Goal: Transaction & Acquisition: Download file/media

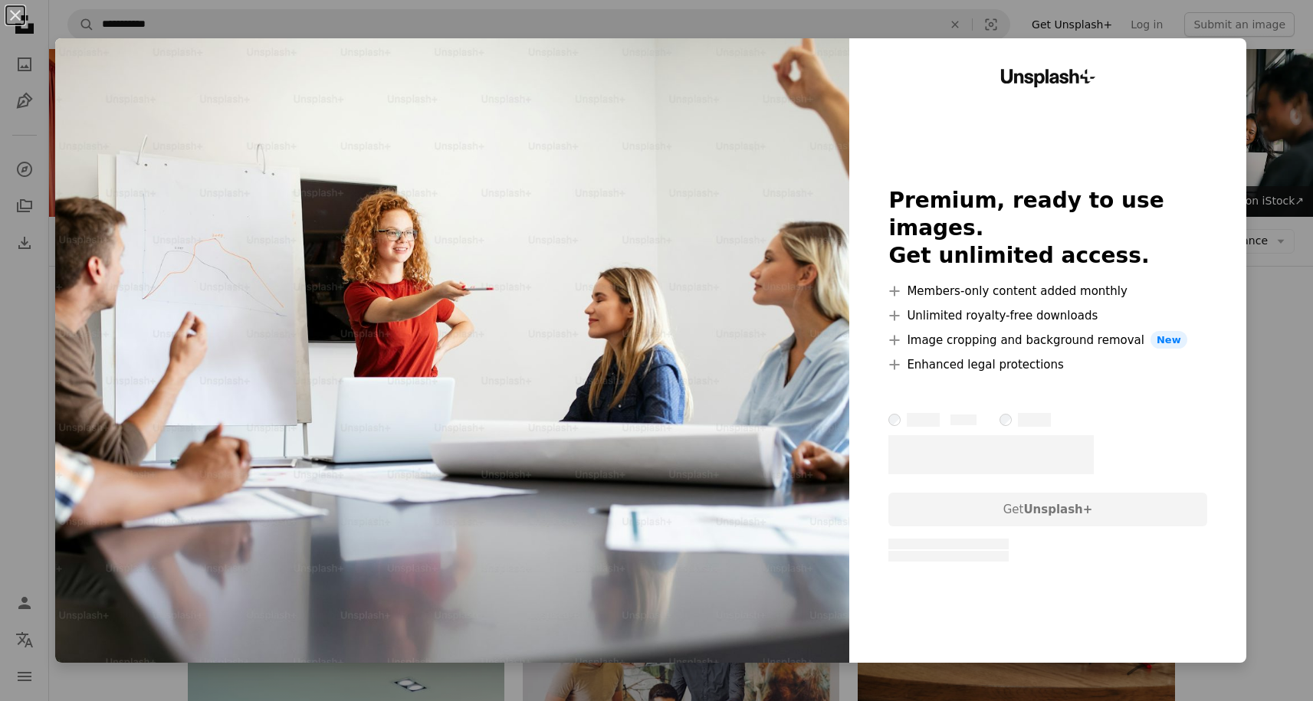
scroll to position [2667, 0]
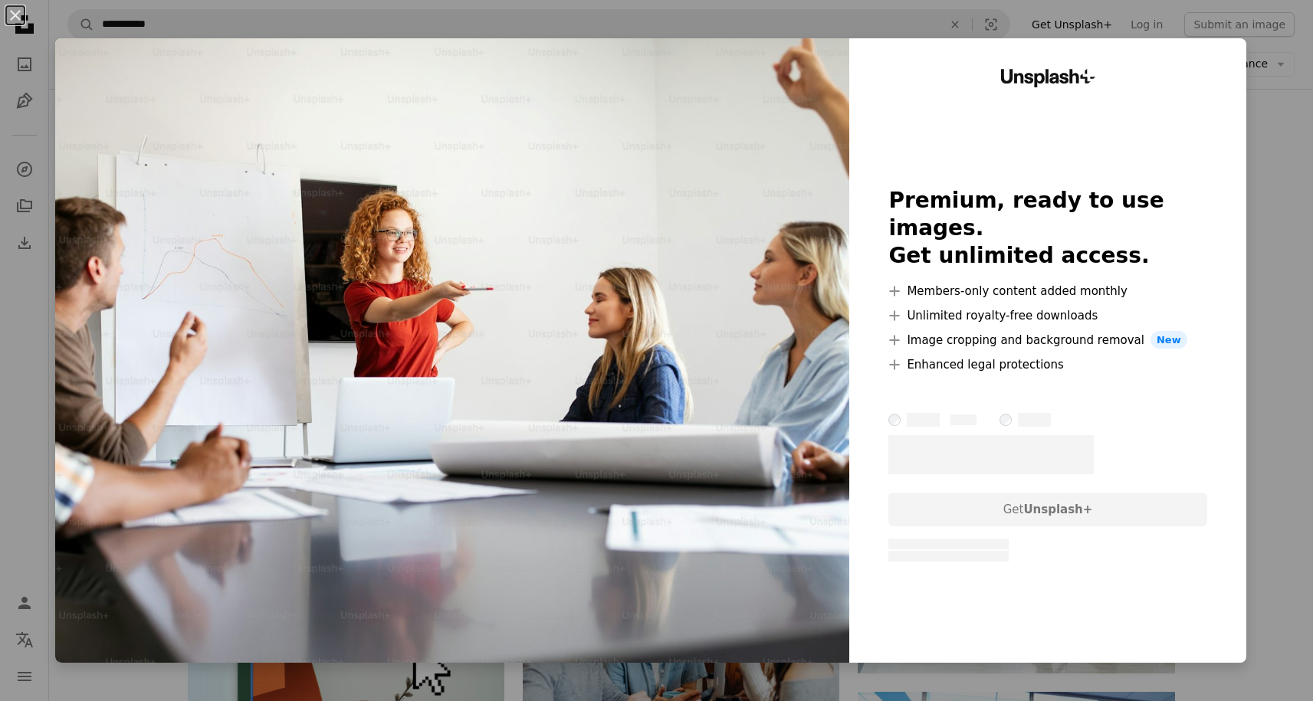
click at [770, 498] on img at bounding box center [452, 350] width 794 height 624
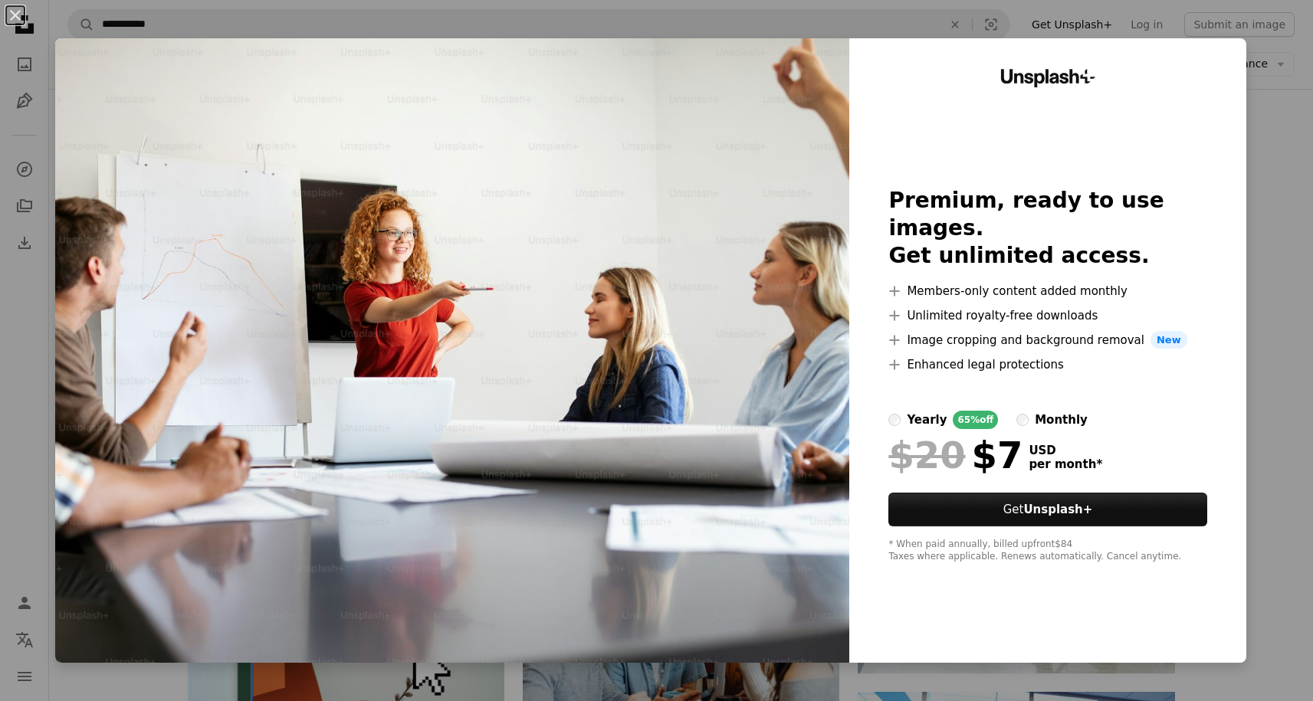
click at [1286, 120] on div "An X shape Unsplash+ Premium, ready to use images. Get unlimited access. A plus…" at bounding box center [656, 350] width 1313 height 701
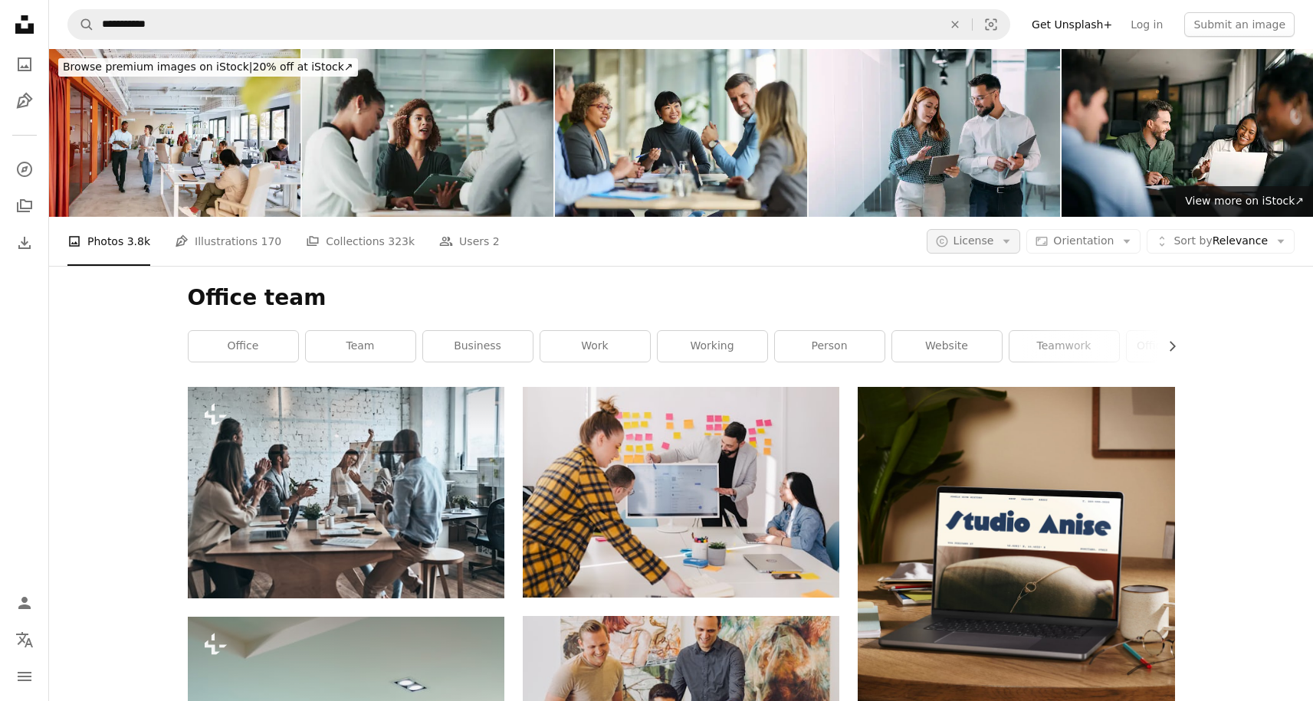
click at [997, 251] on button "A copyright icon © License Arrow down" at bounding box center [973, 241] width 94 height 25
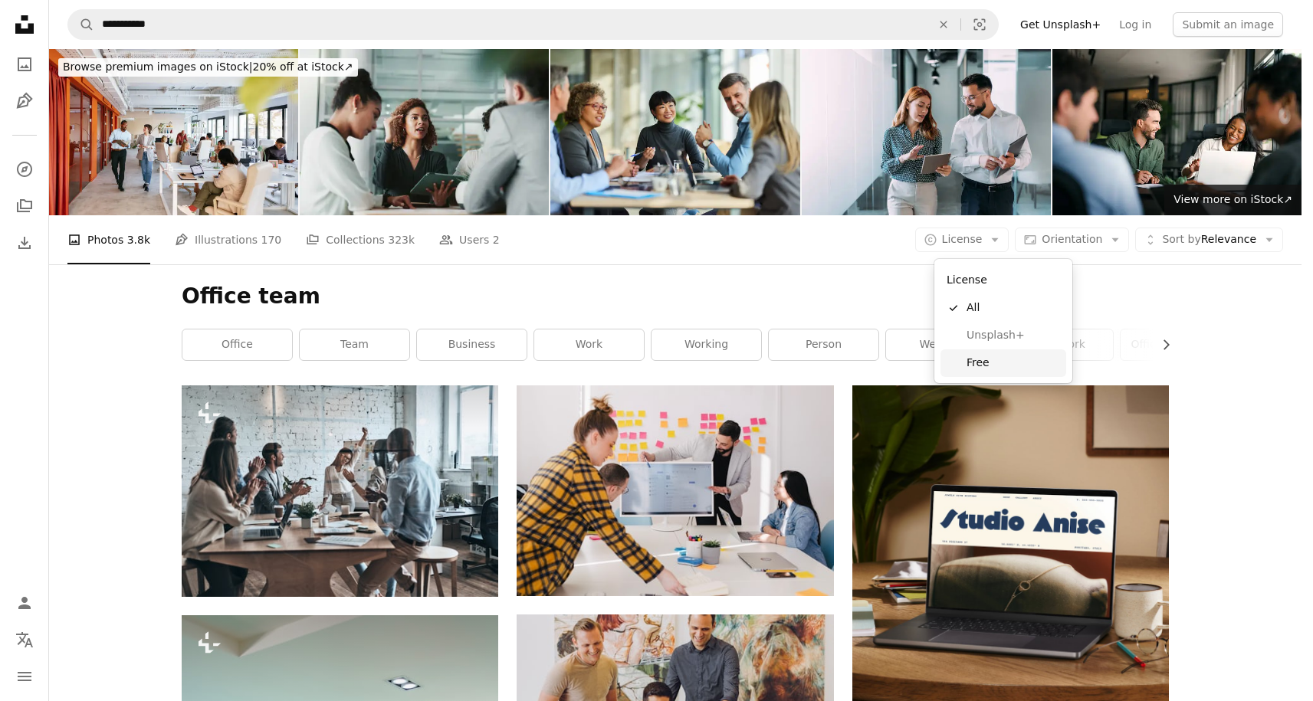
click at [1003, 356] on span "Free" at bounding box center [1012, 363] width 93 height 15
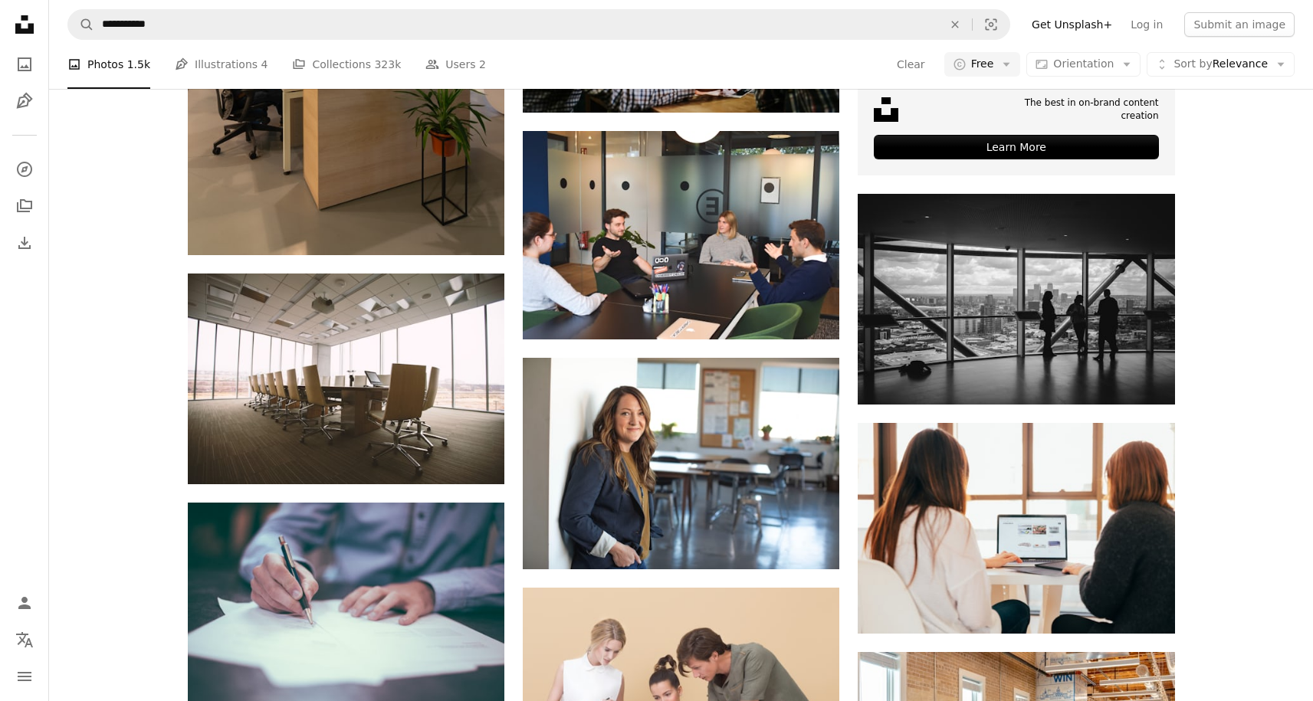
scroll to position [5713, 0]
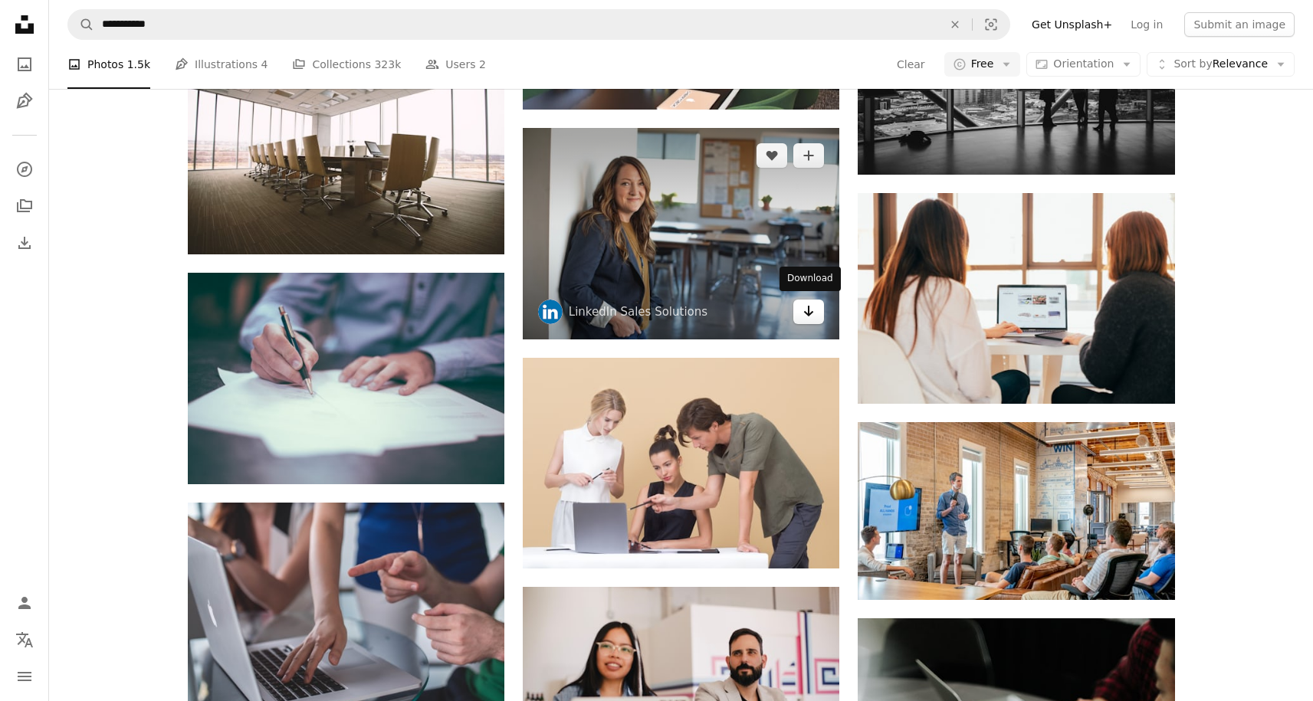
click at [807, 308] on icon "Arrow pointing down" at bounding box center [808, 311] width 12 height 18
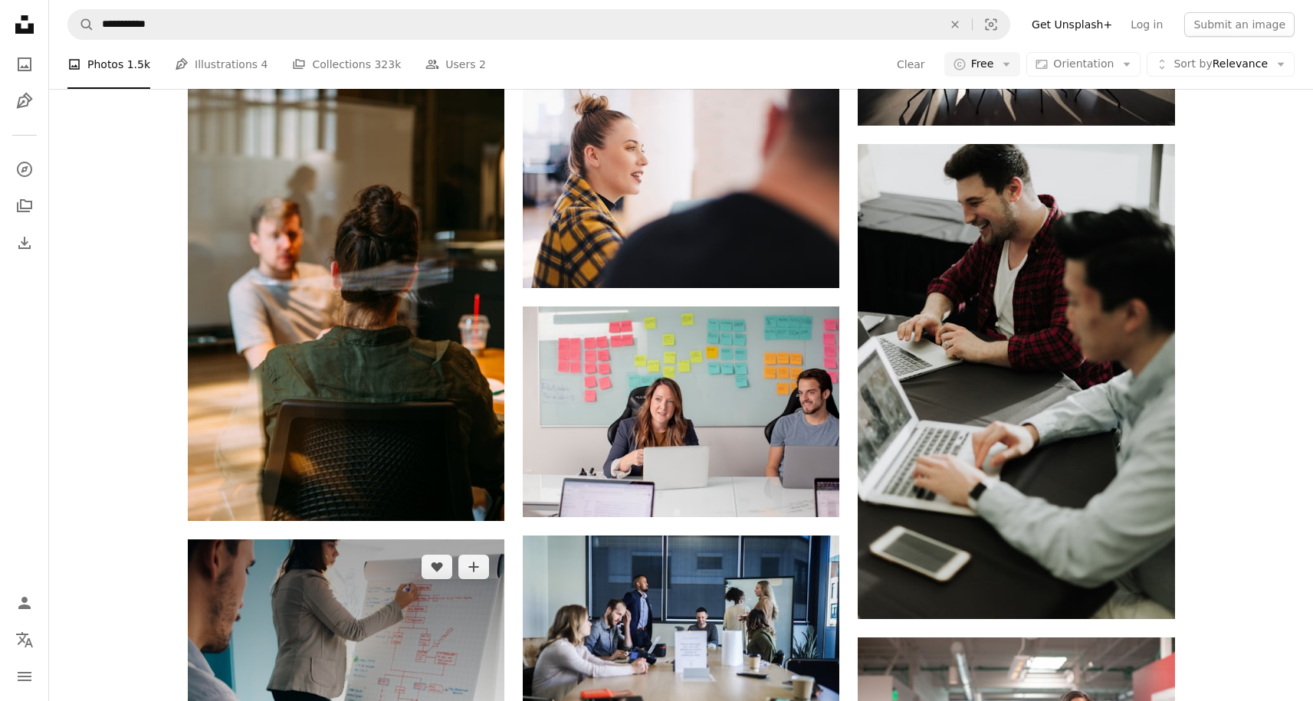
scroll to position [6746, 0]
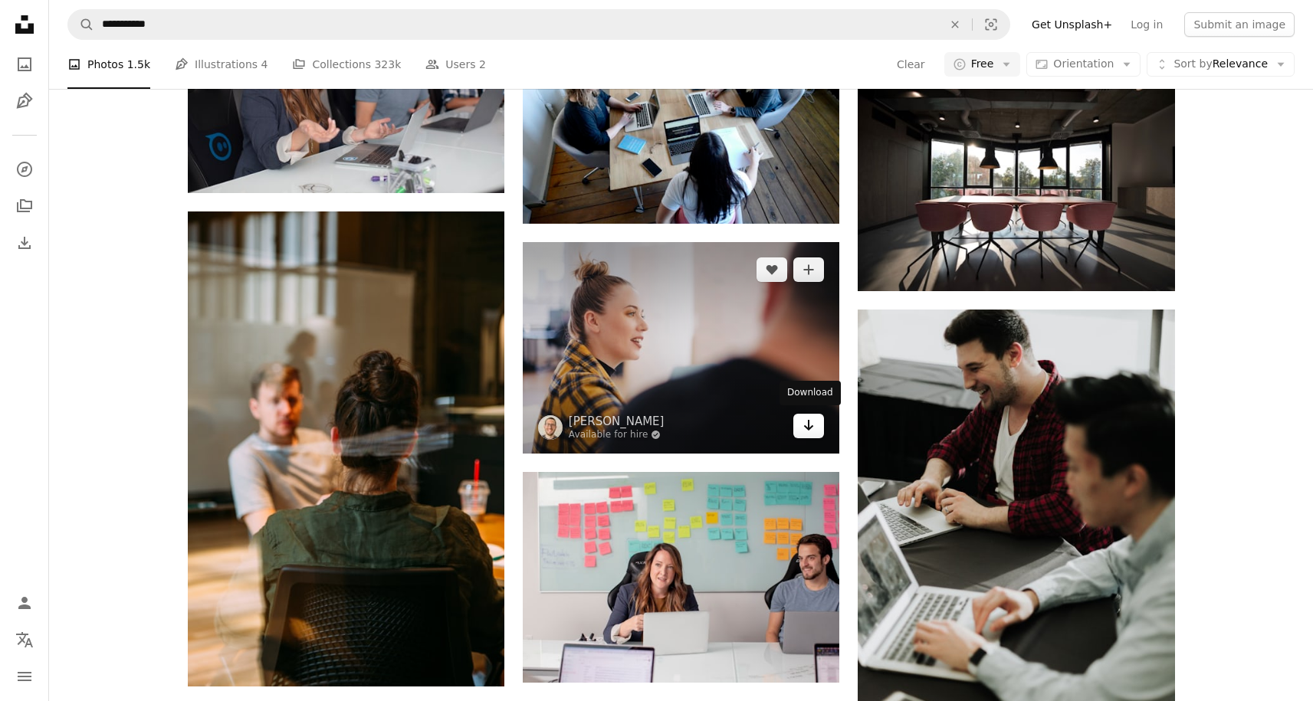
click at [808, 428] on icon "Arrow pointing down" at bounding box center [808, 425] width 12 height 18
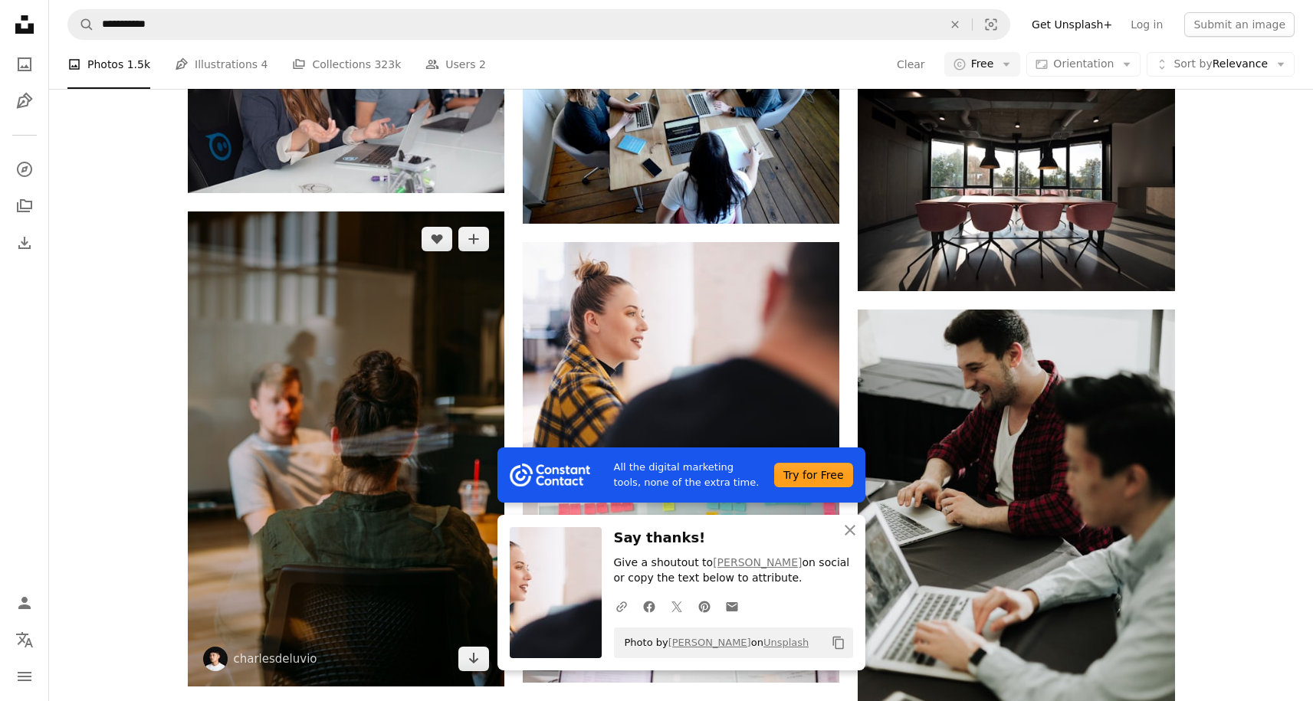
scroll to position [6350, 0]
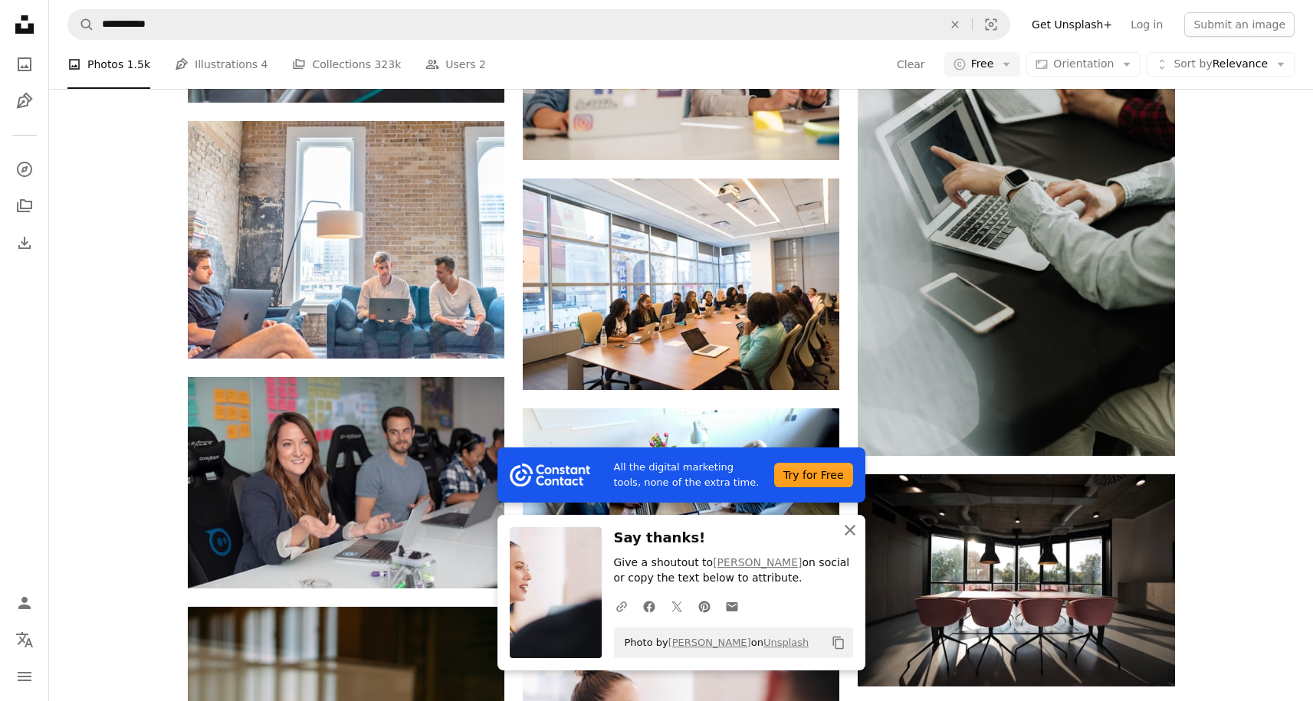
click at [852, 529] on icon "button" at bounding box center [849, 530] width 11 height 11
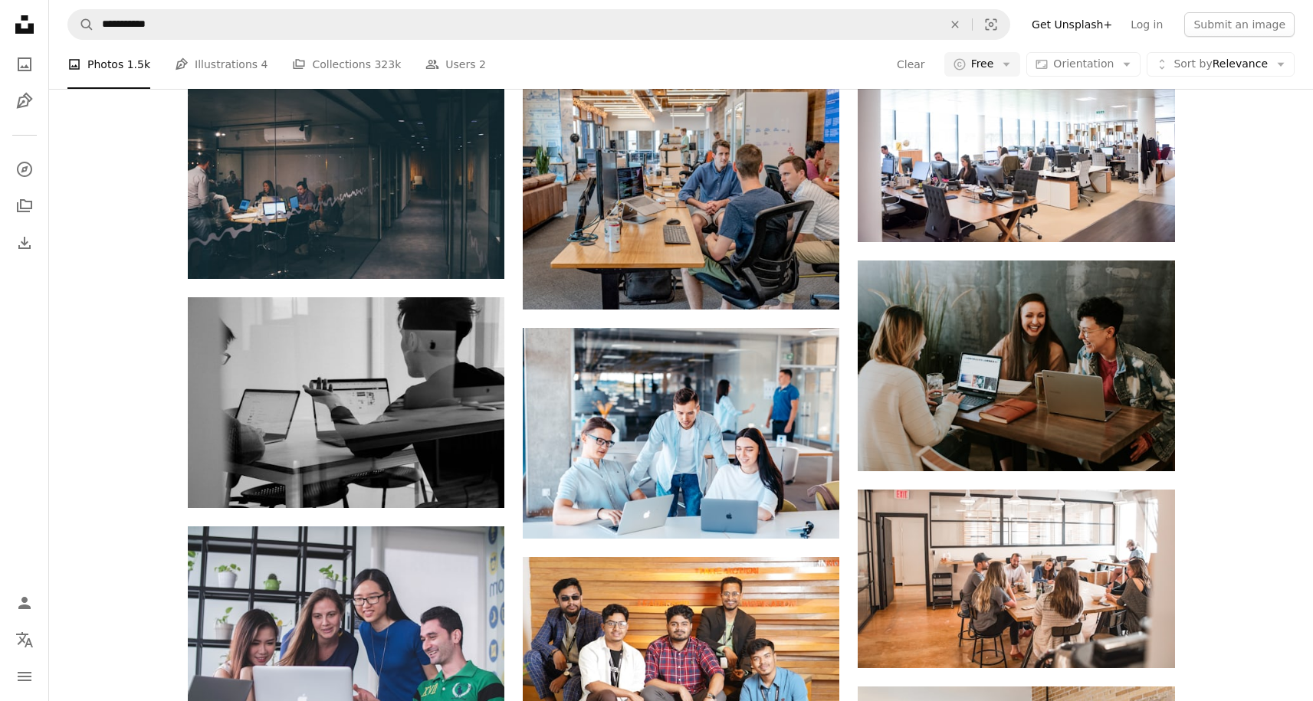
scroll to position [1143, 0]
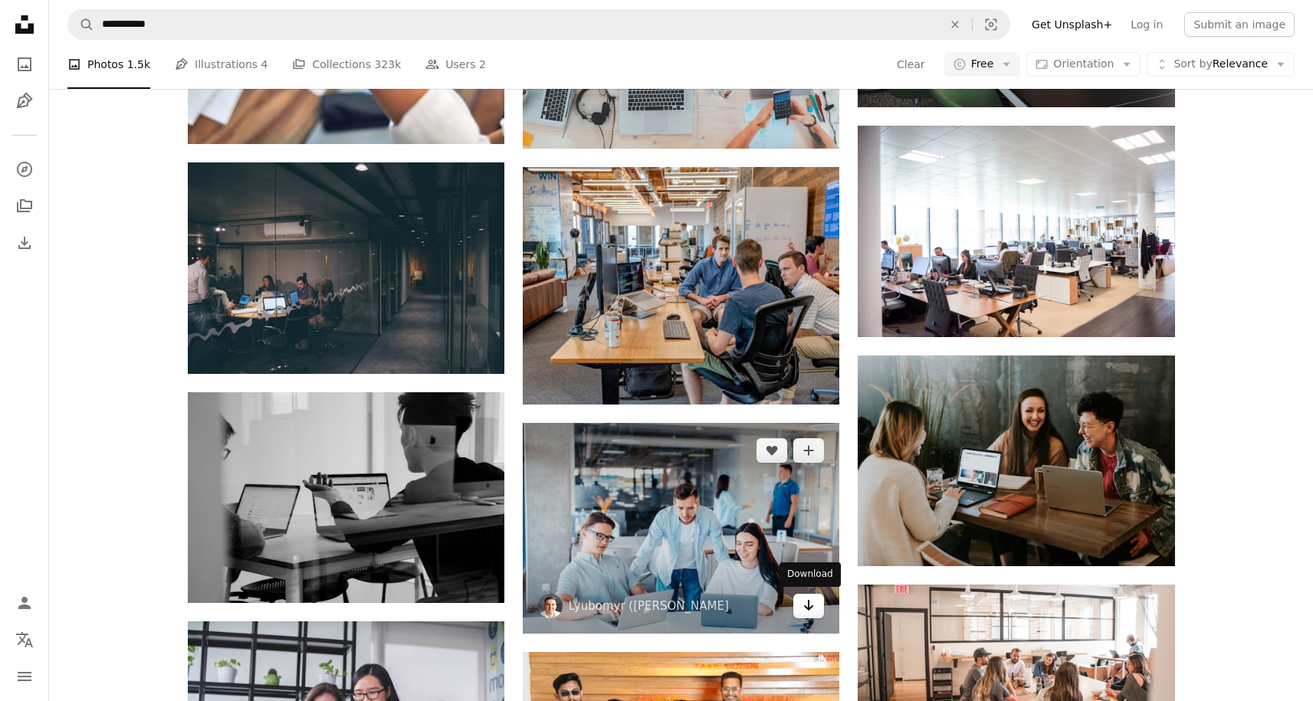
click at [813, 605] on icon "Download" at bounding box center [809, 605] width 10 height 11
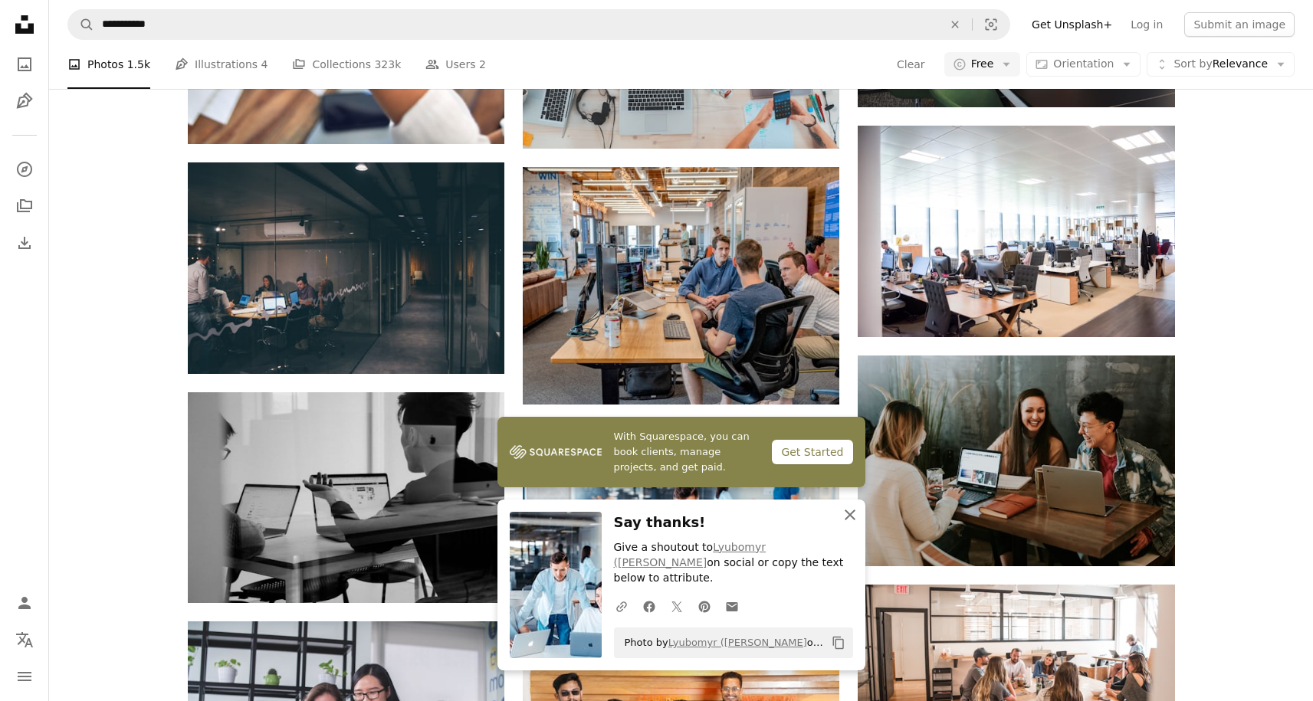
click at [851, 524] on icon "An X shape" at bounding box center [850, 515] width 18 height 18
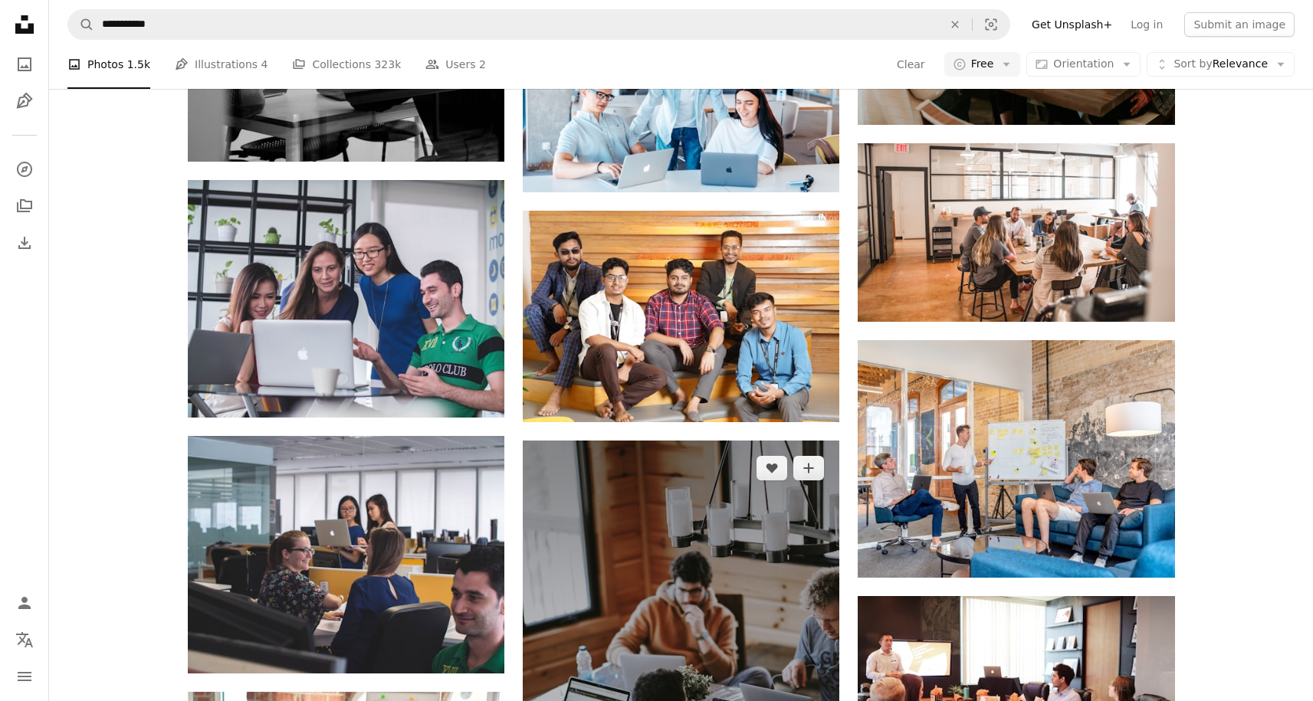
scroll to position [1581, 0]
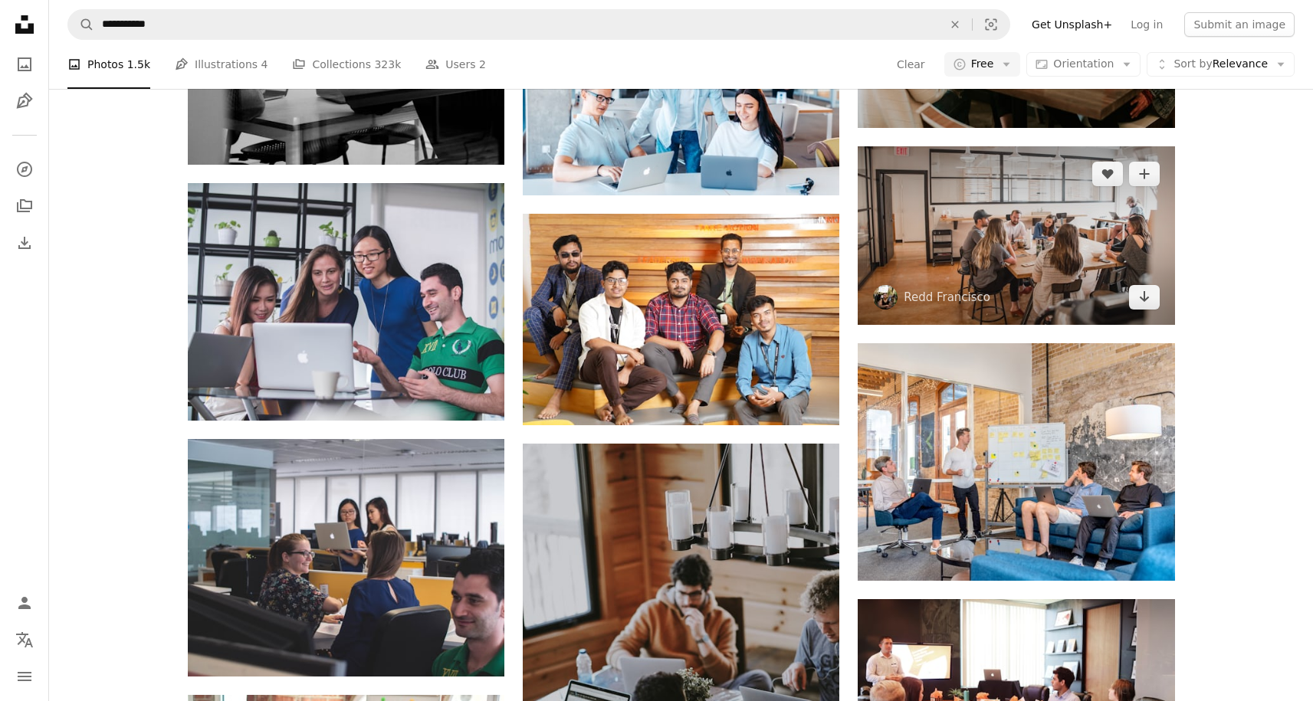
click at [1045, 238] on img at bounding box center [1015, 235] width 316 height 178
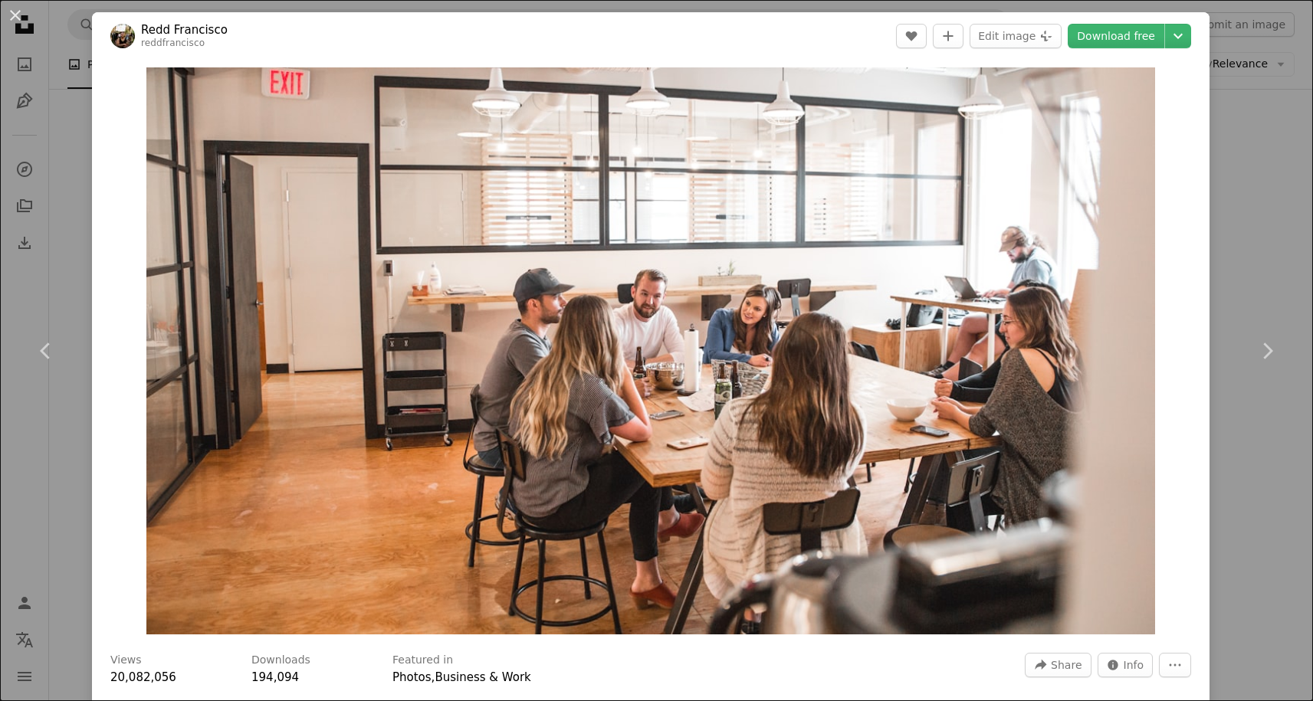
click at [1263, 211] on div "An X shape Chevron left Chevron right [PERSON_NAME] reddfrancisco A heart A plu…" at bounding box center [656, 350] width 1313 height 701
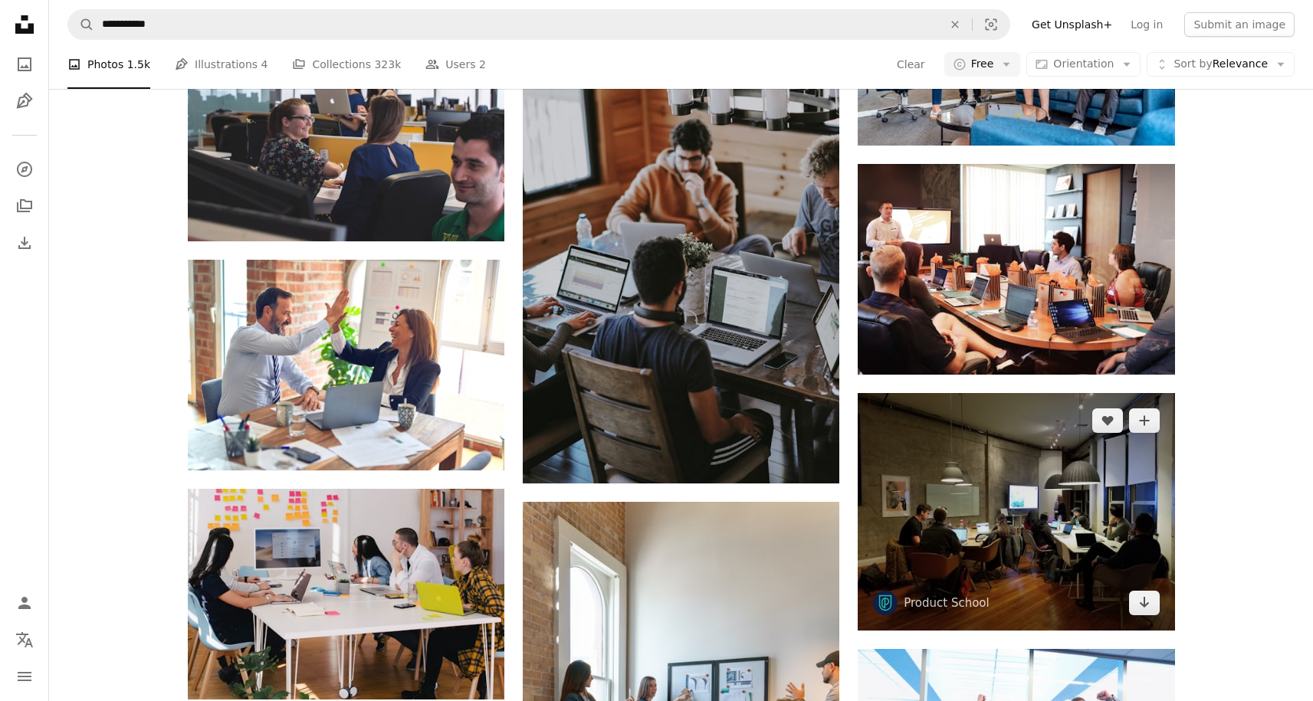
scroll to position [2038, 0]
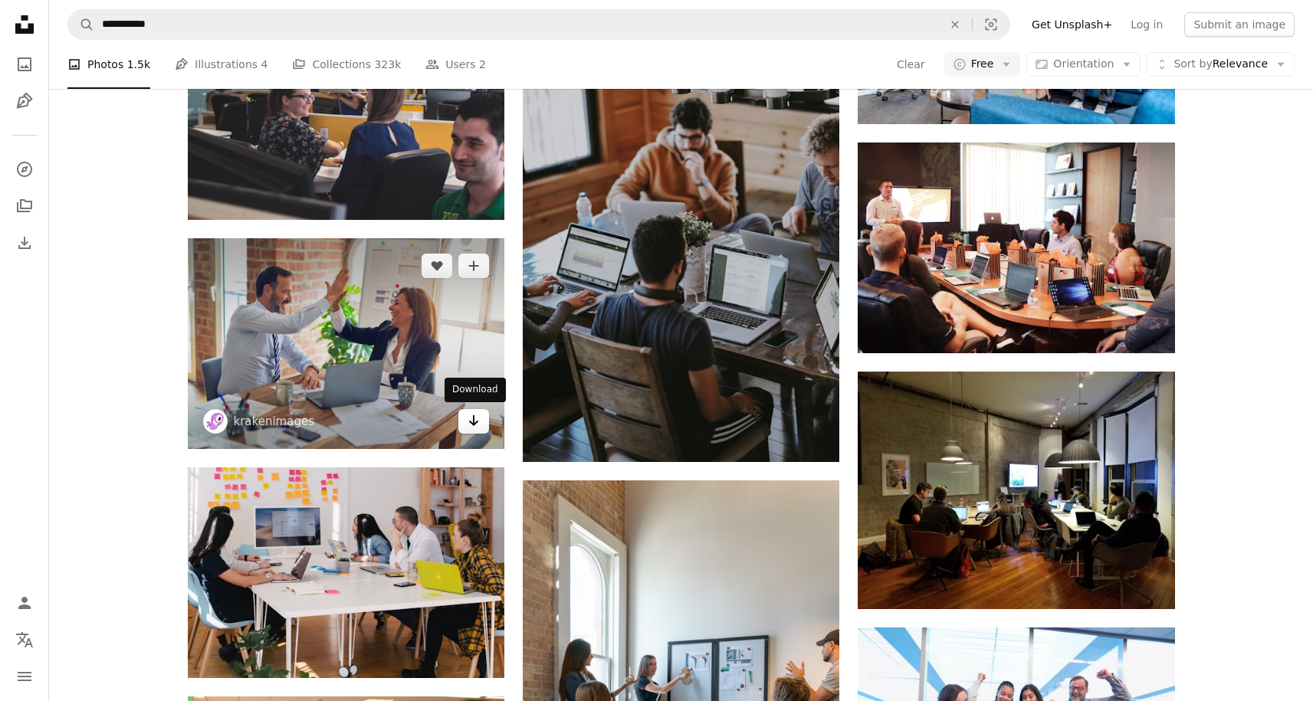
click at [477, 421] on icon "Download" at bounding box center [474, 420] width 10 height 11
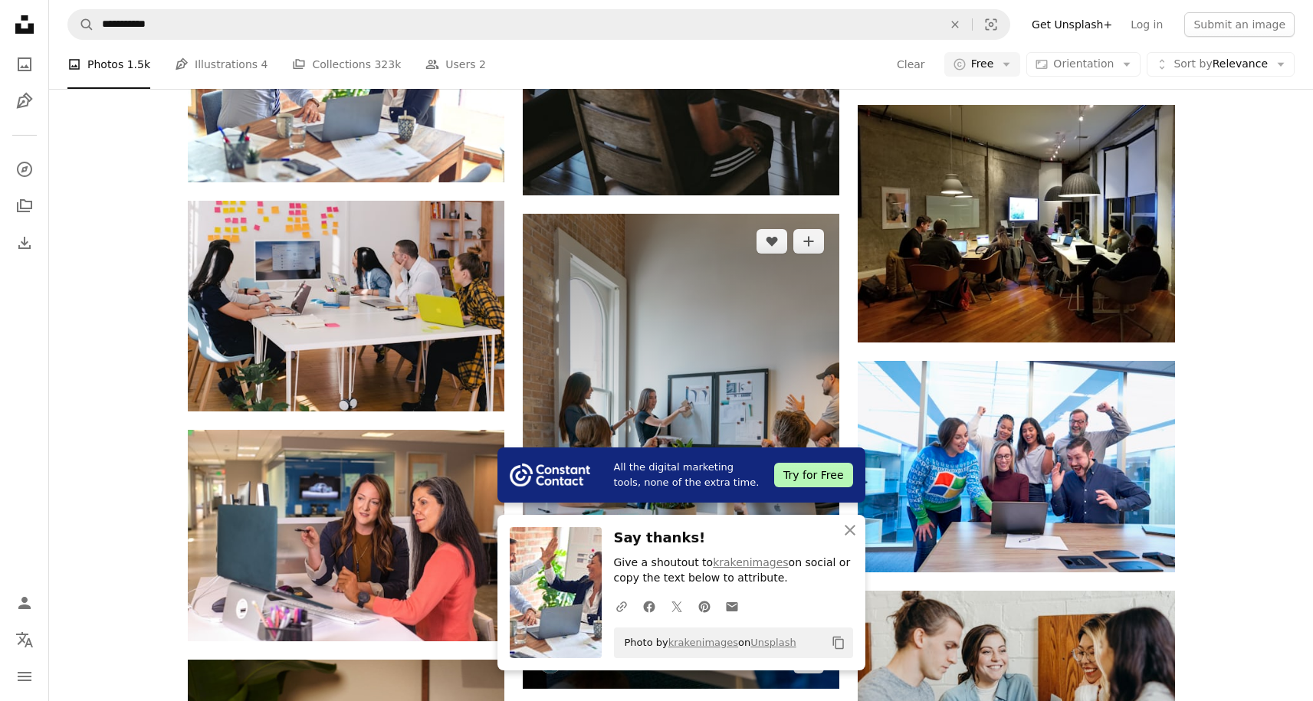
scroll to position [2103, 0]
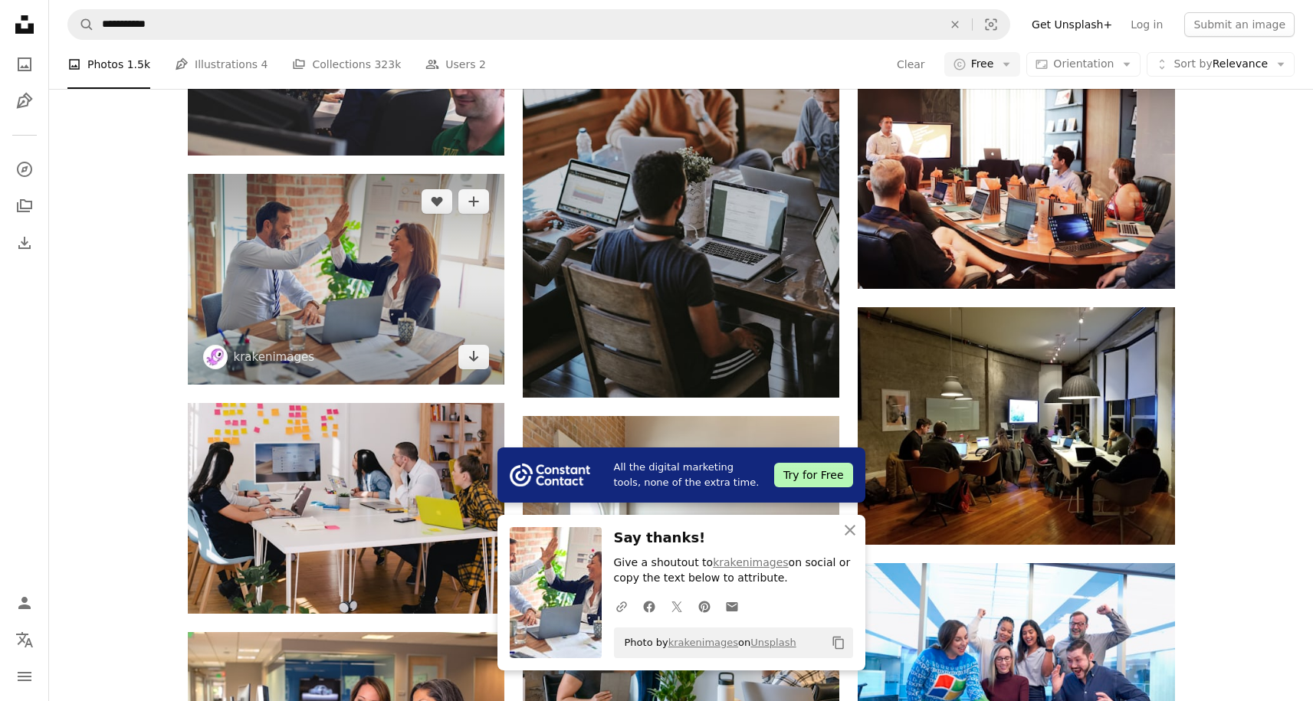
click at [421, 273] on img at bounding box center [346, 279] width 316 height 211
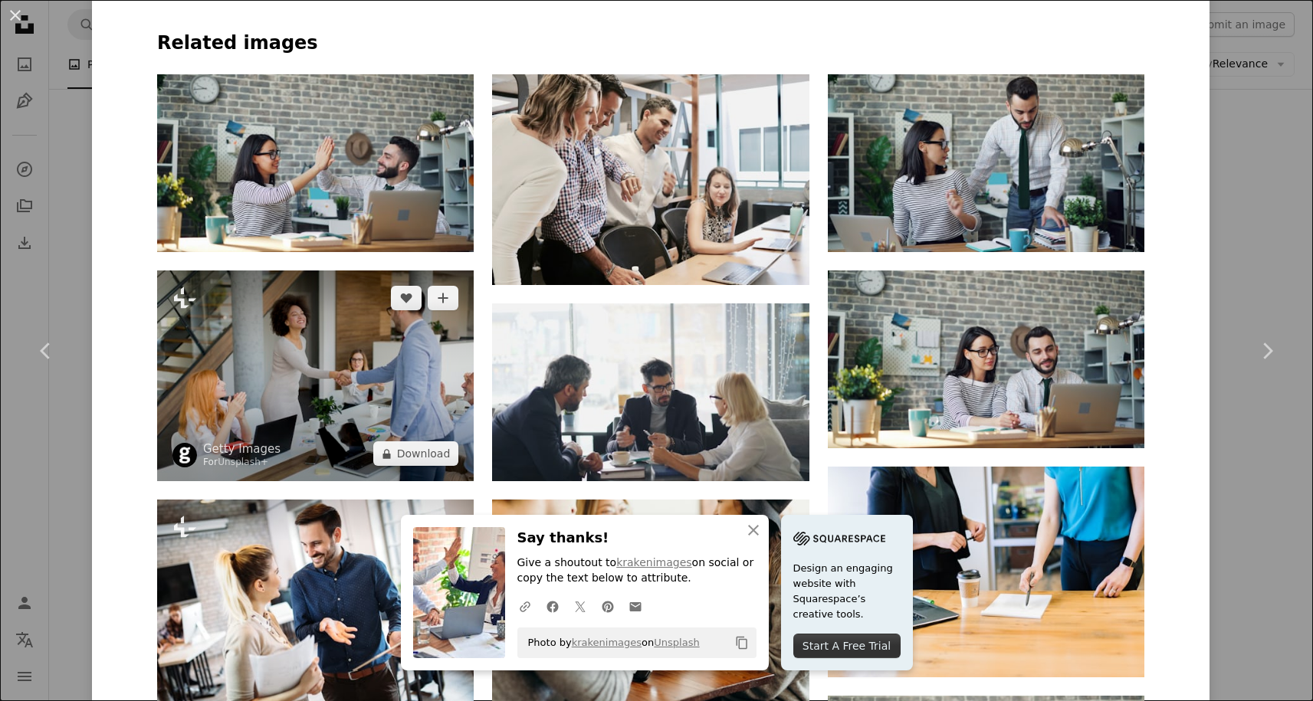
scroll to position [1082, 0]
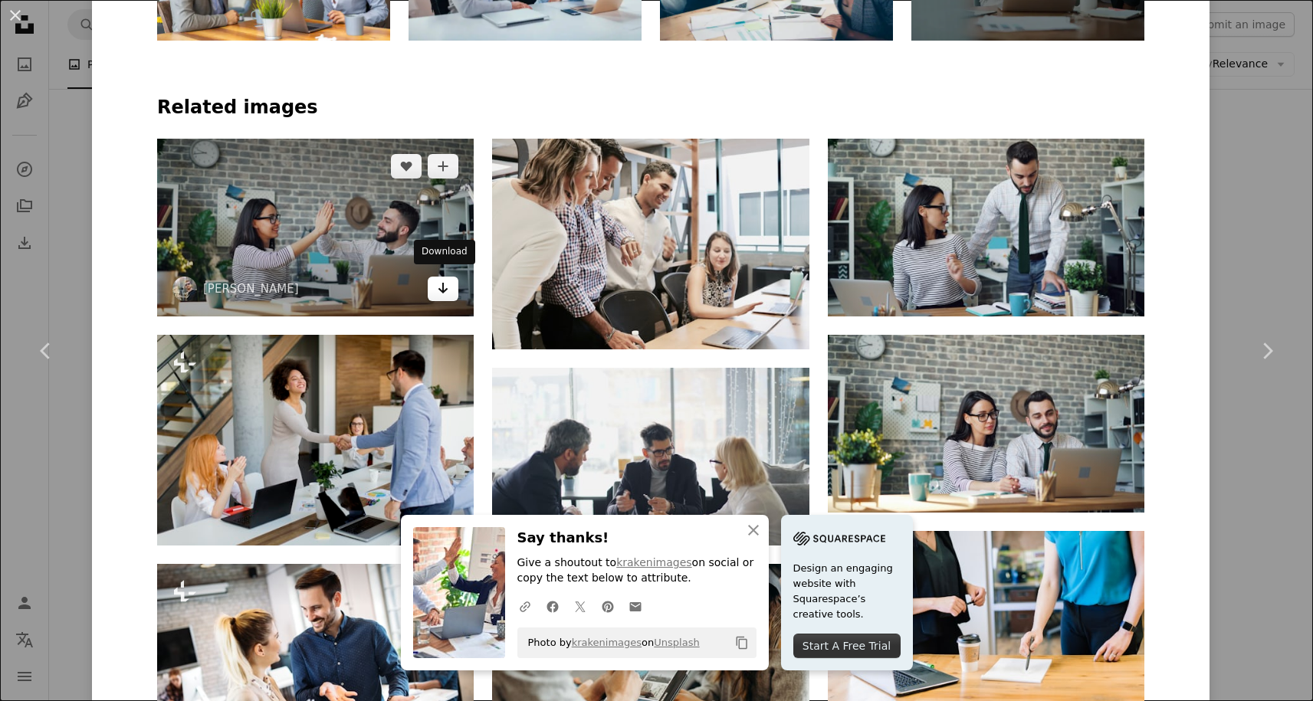
click at [453, 281] on link "Arrow pointing down" at bounding box center [443, 289] width 31 height 25
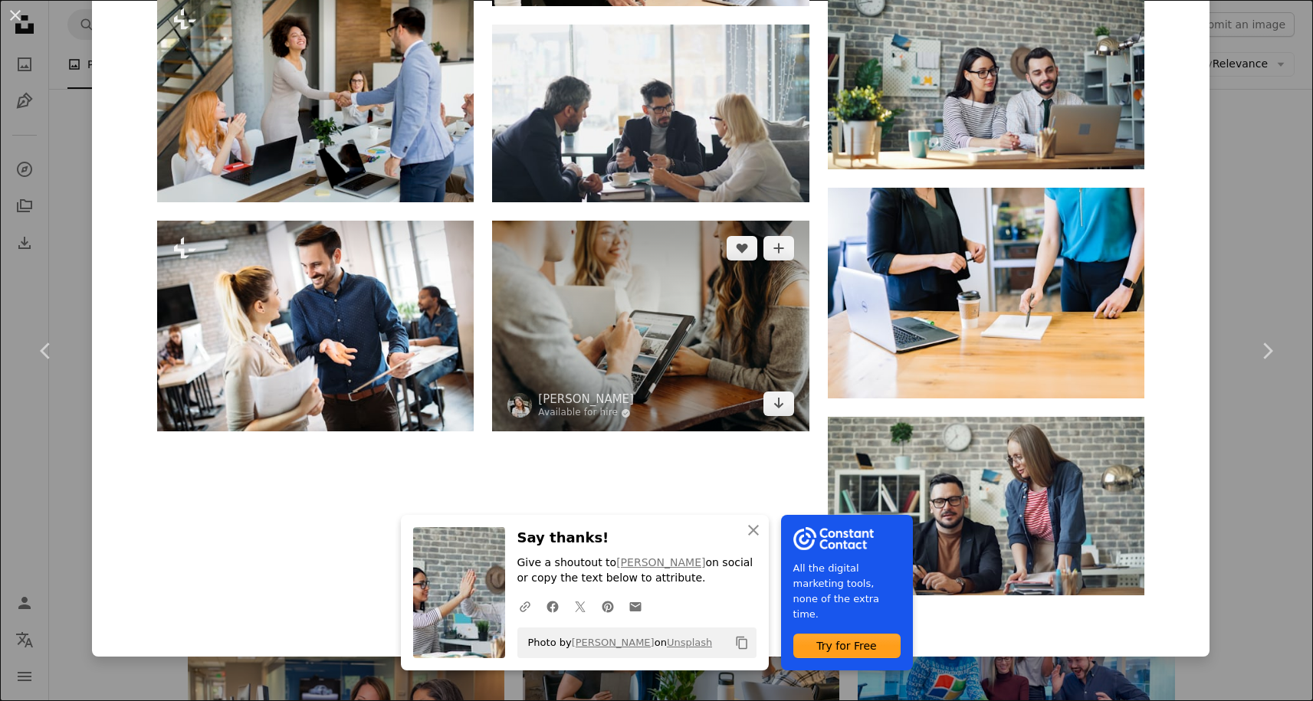
scroll to position [1450, 0]
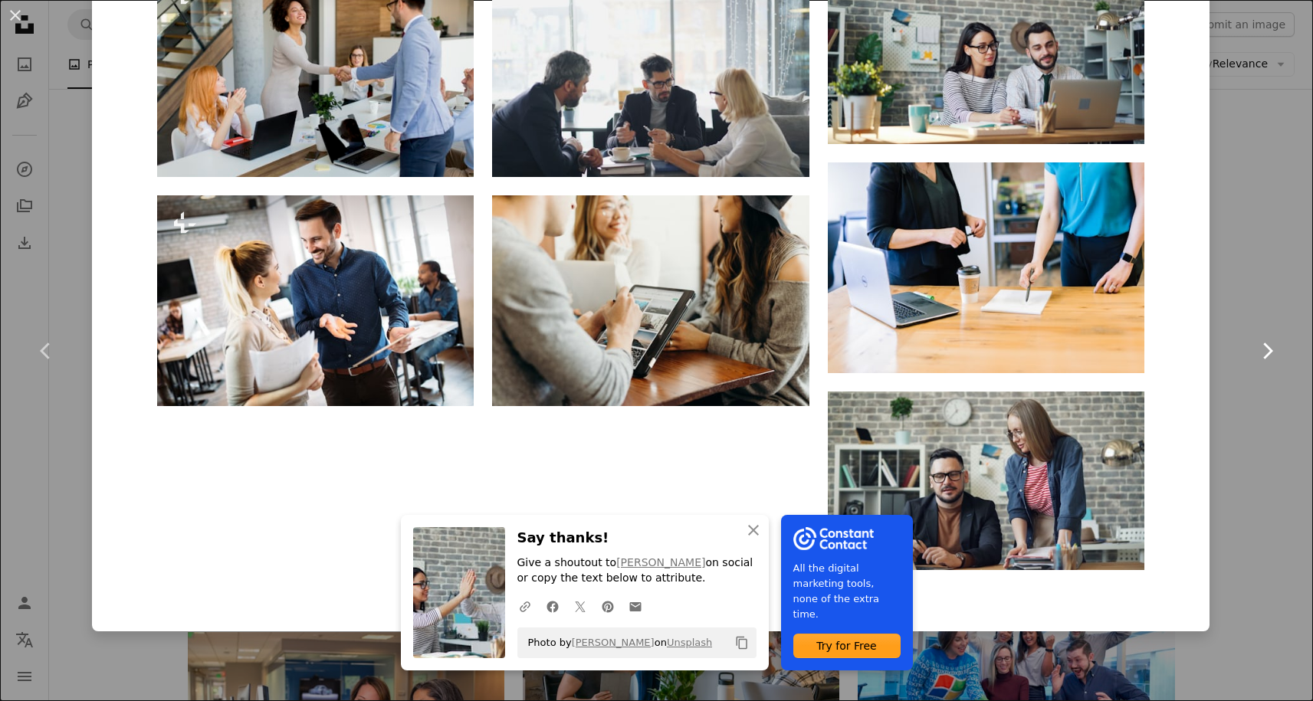
click at [1247, 288] on link "Chevron right" at bounding box center [1267, 350] width 92 height 147
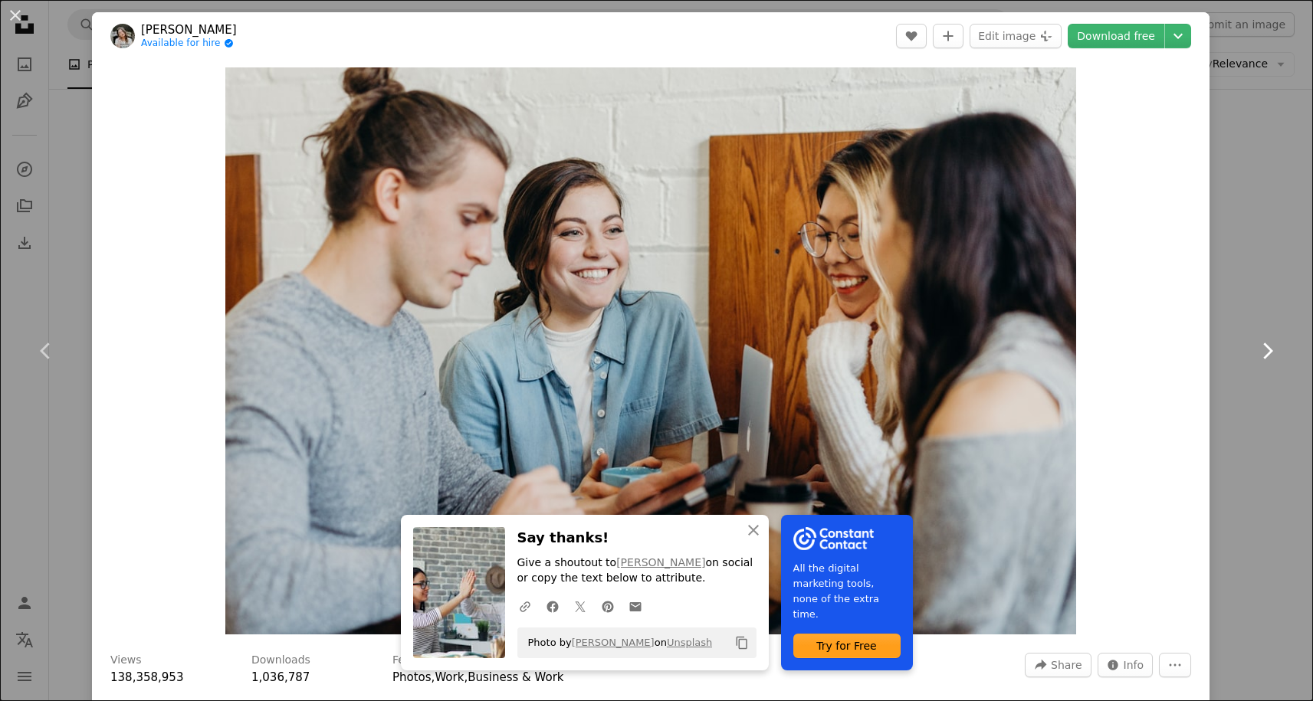
click at [1265, 350] on icon "Chevron right" at bounding box center [1266, 351] width 25 height 25
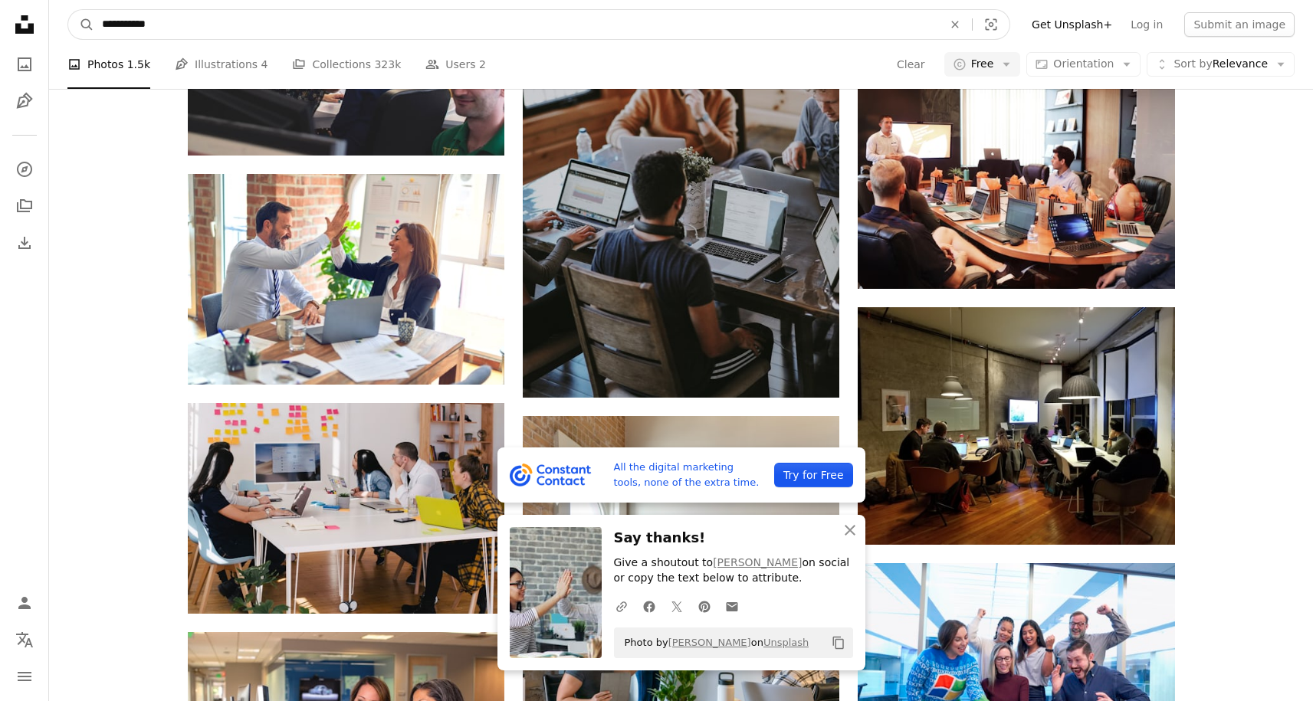
click at [270, 25] on input "**********" at bounding box center [516, 24] width 844 height 29
type input "**********"
click at [81, 25] on button "A magnifying glass" at bounding box center [81, 24] width 26 height 29
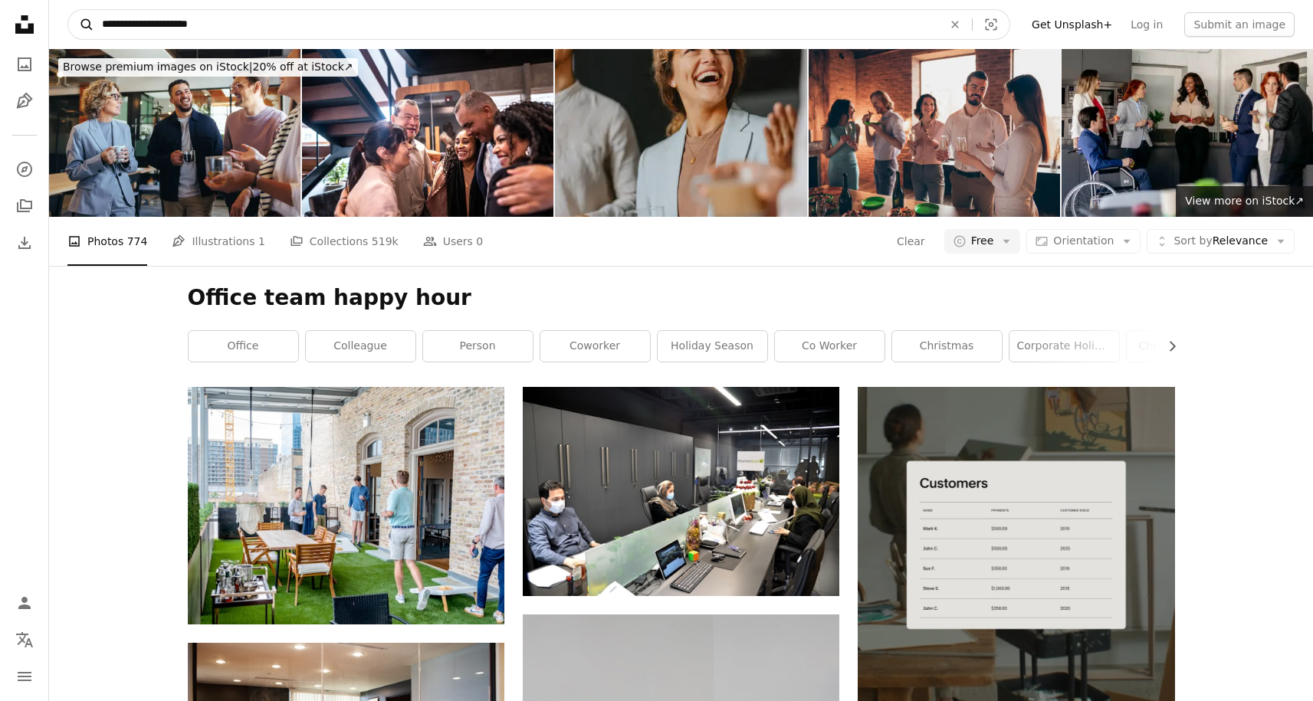
drag, startPoint x: 160, startPoint y: 24, endPoint x: 82, endPoint y: 27, distance: 78.2
click at [82, 26] on form "**********" at bounding box center [538, 24] width 942 height 31
type input "**********"
click at [81, 25] on button "A magnifying glass" at bounding box center [81, 24] width 26 height 29
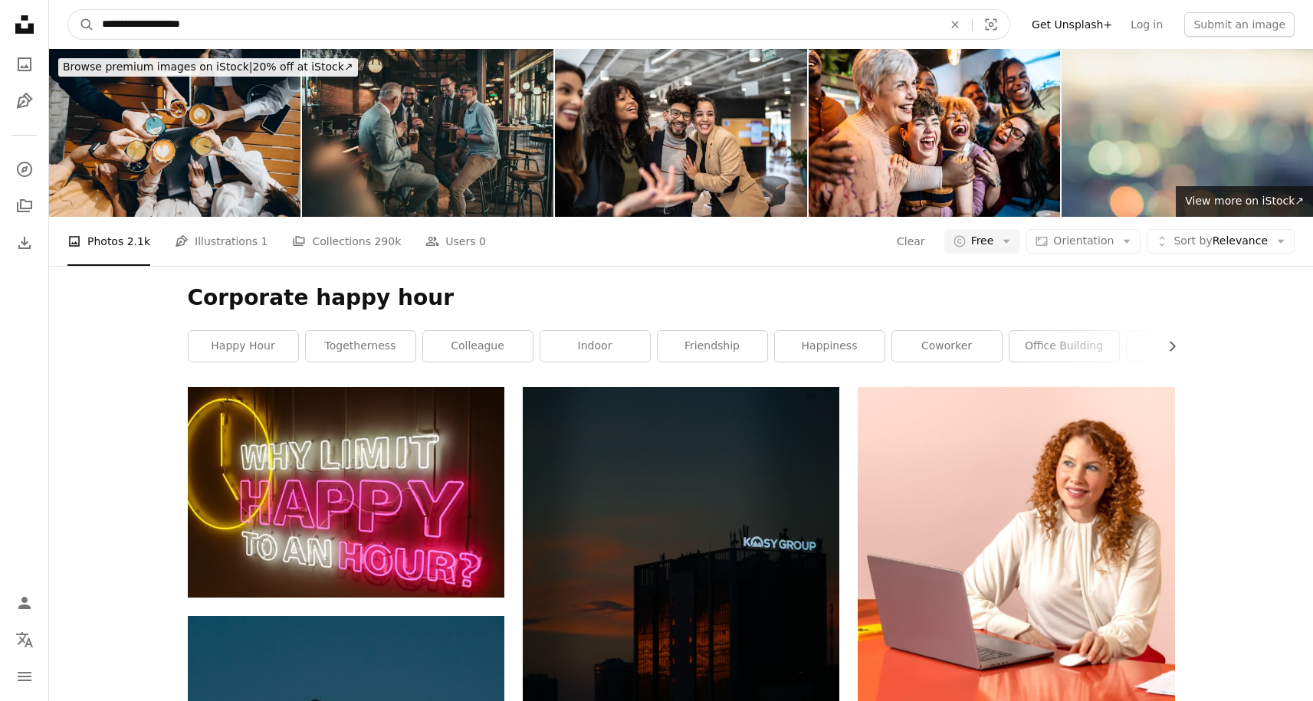
drag, startPoint x: 143, startPoint y: 22, endPoint x: 2, endPoint y: 31, distance: 142.0
type input "**********"
click at [81, 25] on button "A magnifying glass" at bounding box center [81, 24] width 26 height 29
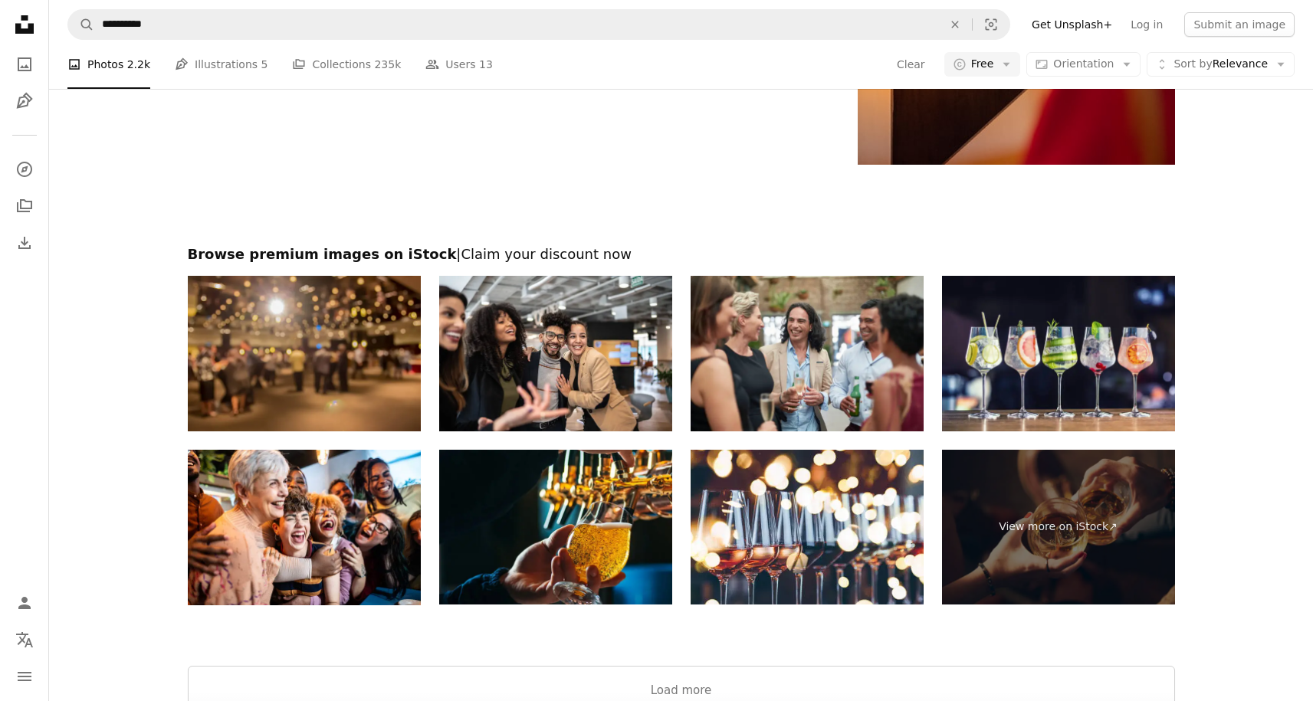
scroll to position [3334, 0]
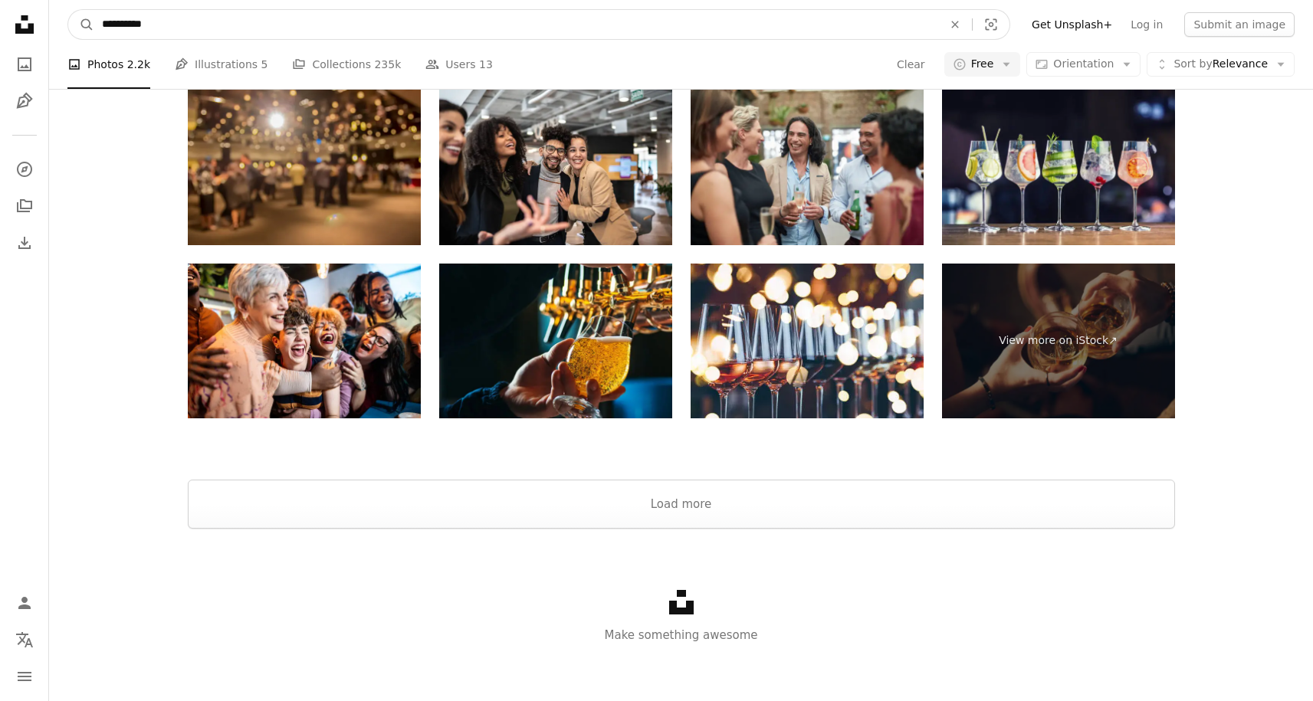
drag, startPoint x: 182, startPoint y: 23, endPoint x: -52, endPoint y: 8, distance: 234.2
type input "**********"
click at [81, 25] on button "A magnifying glass" at bounding box center [81, 24] width 26 height 29
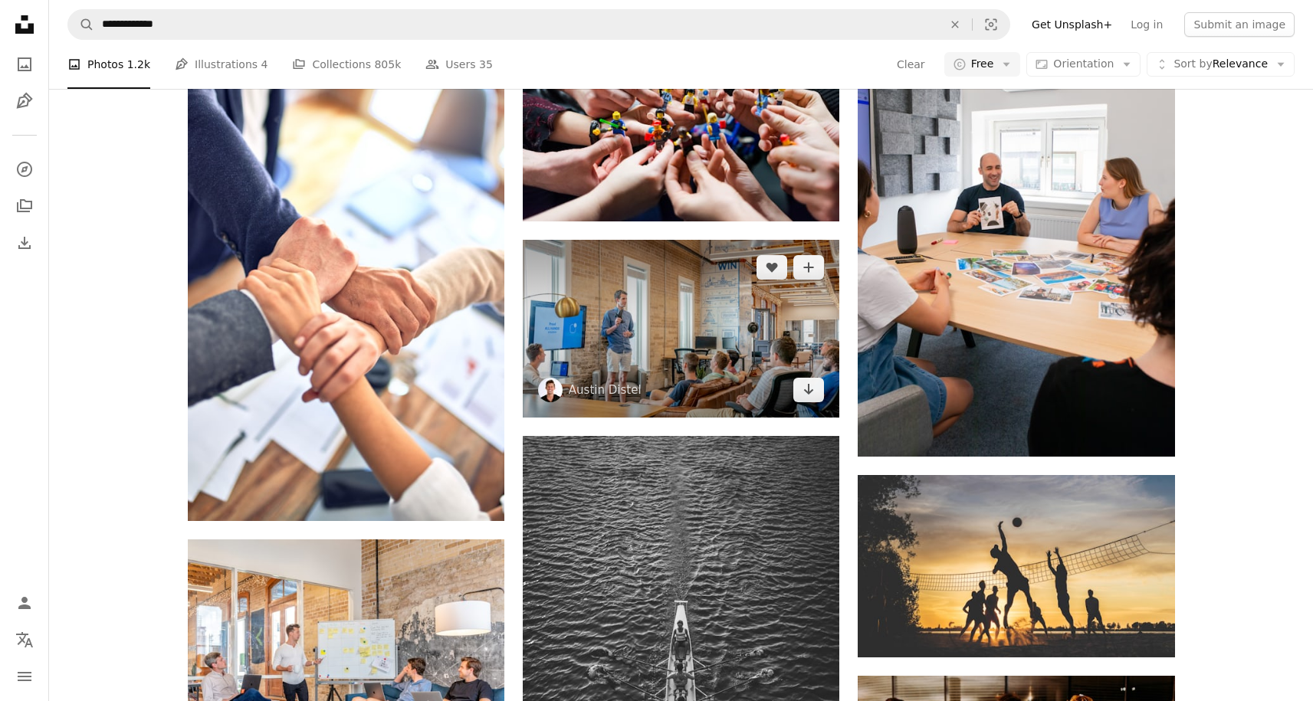
scroll to position [1232, 0]
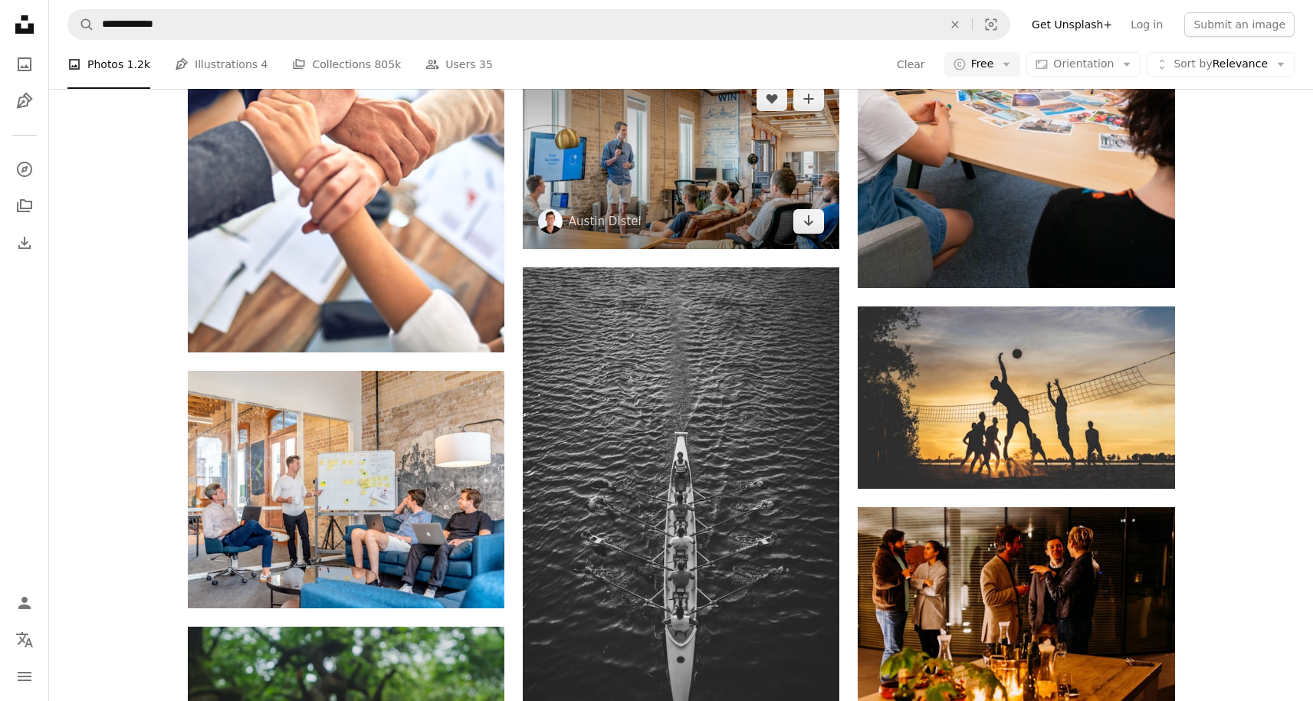
click at [736, 190] on img at bounding box center [681, 160] width 316 height 178
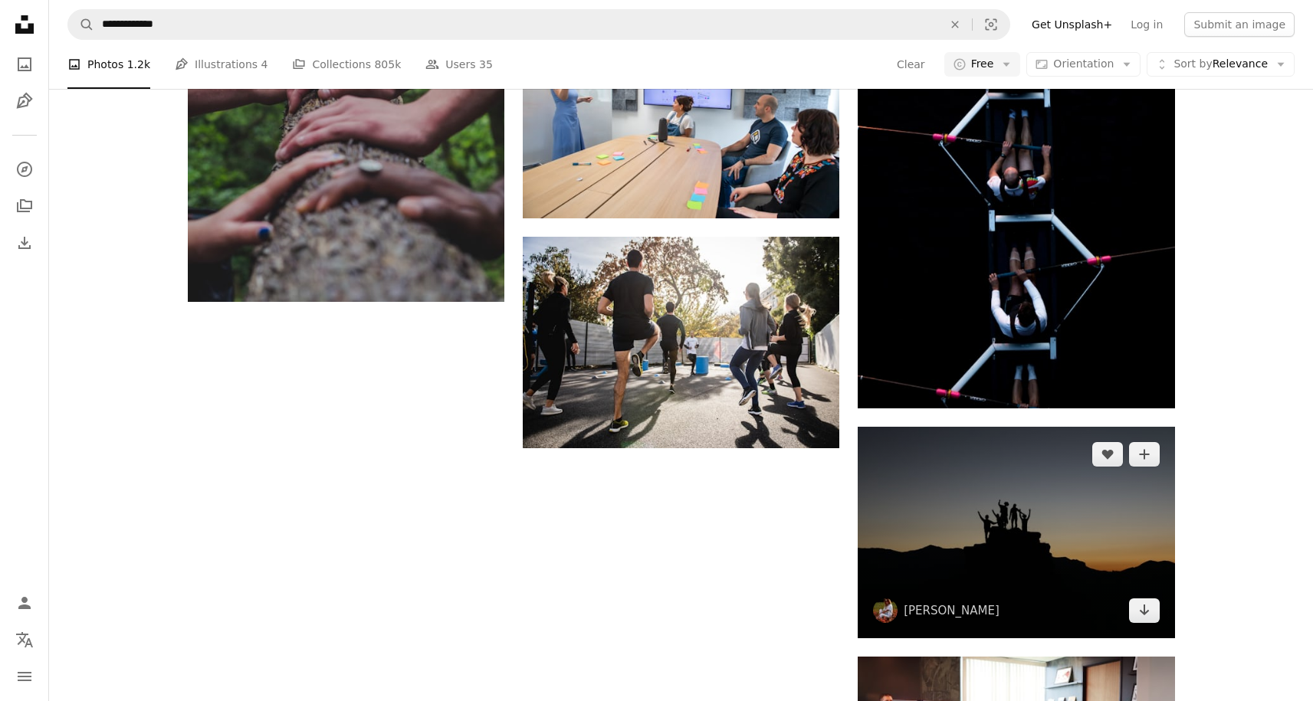
scroll to position [1867, 0]
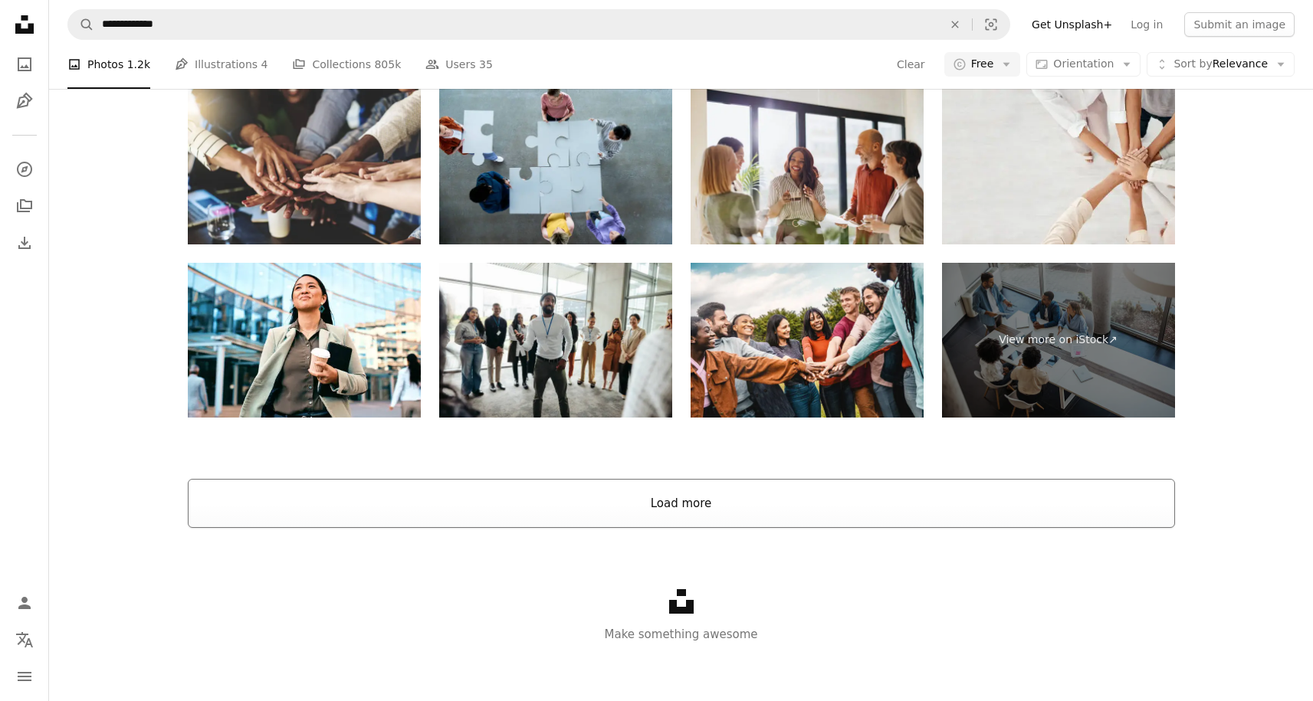
click at [714, 498] on button "Load more" at bounding box center [681, 503] width 987 height 49
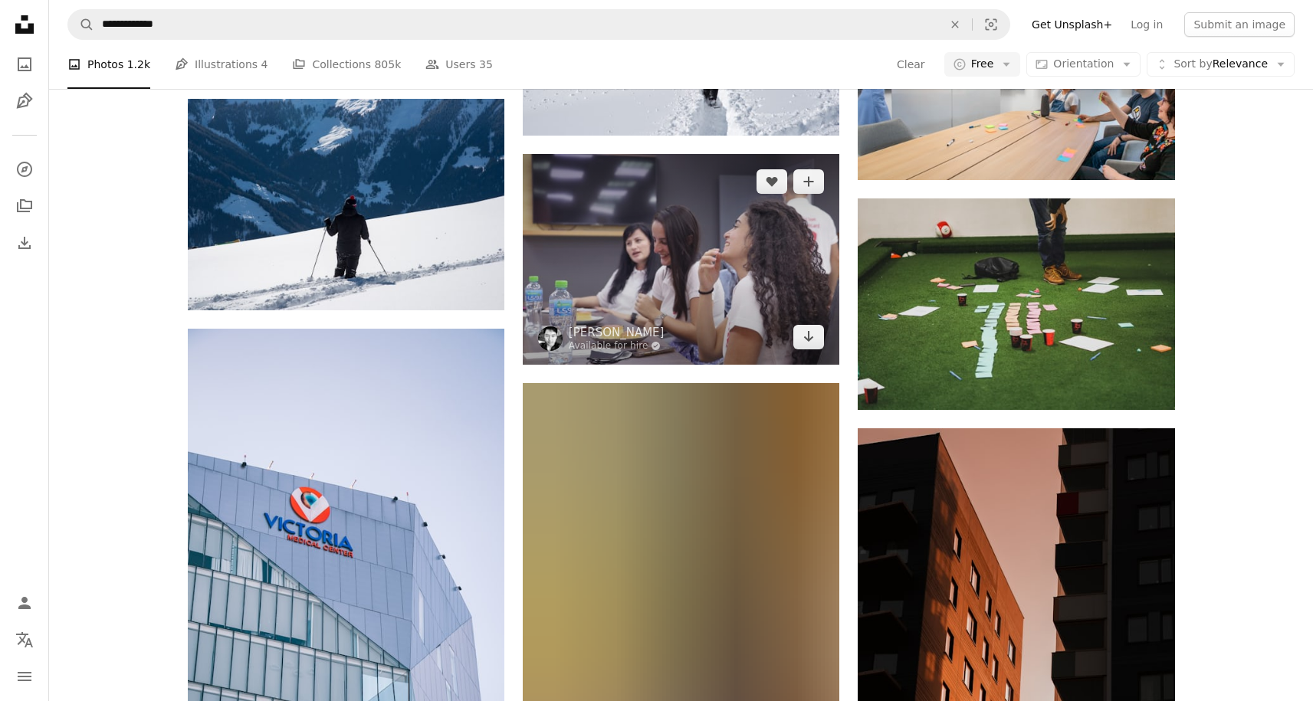
scroll to position [9508, 0]
